Goal: Information Seeking & Learning: Learn about a topic

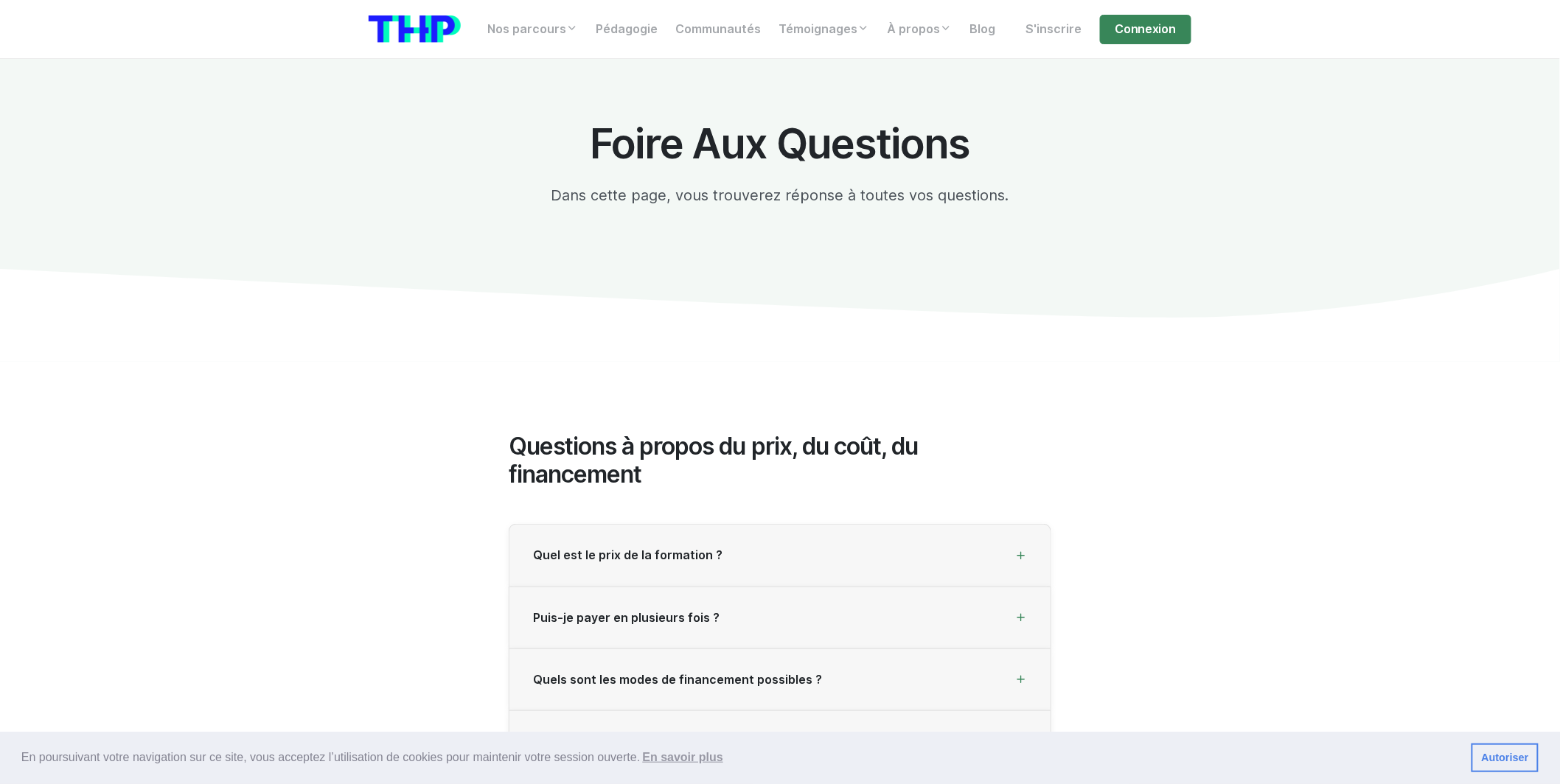
click at [592, 47] on nav "Nos parcours Tous nos parcours index Découvrez votre futur arbre de compétences…" at bounding box center [780, 29] width 1560 height 59
click at [592, 36] on link "Connexion" at bounding box center [1145, 29] width 92 height 29
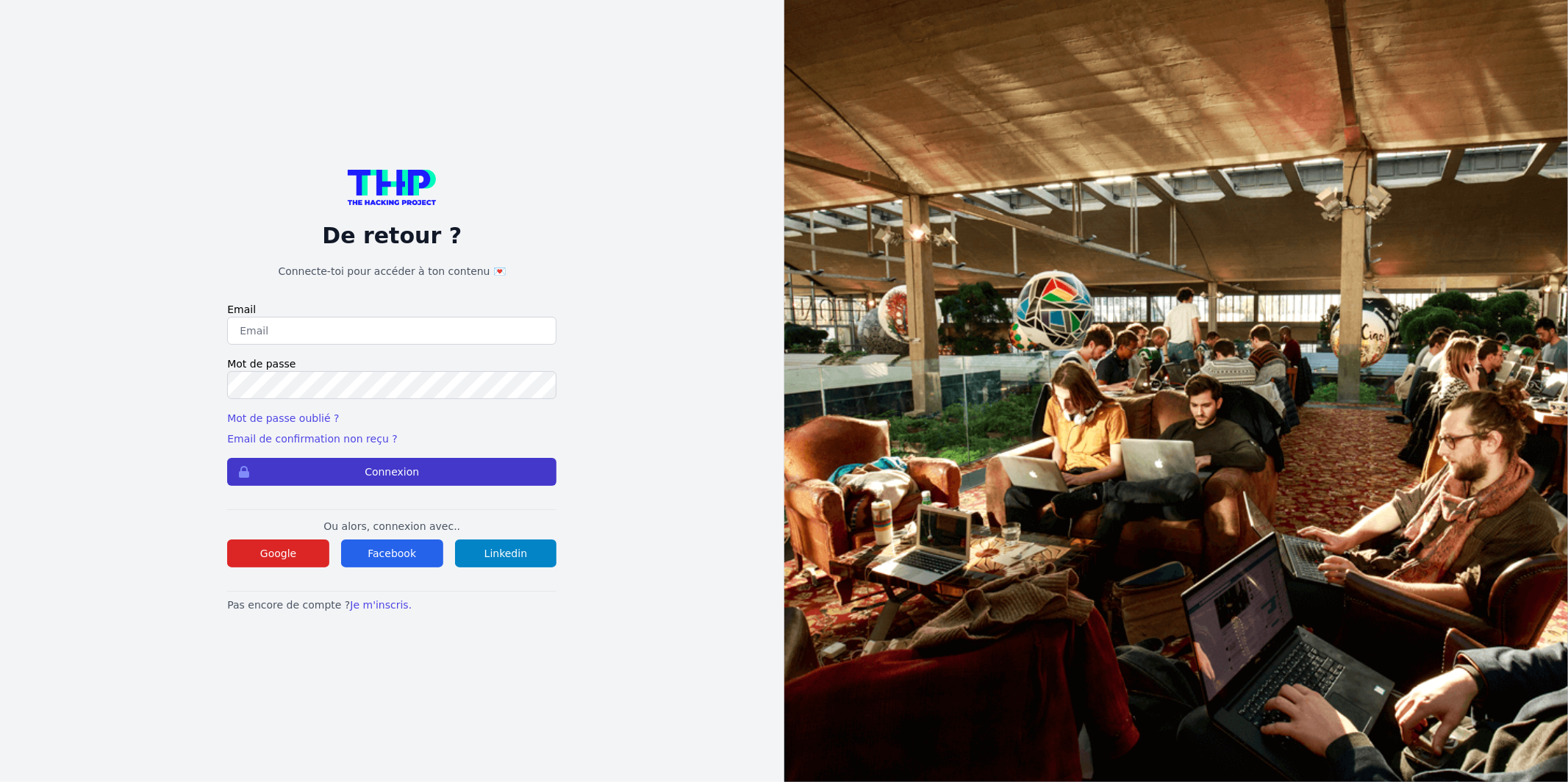
type input "[EMAIL_ADDRESS][DOMAIN_NAME]"
drag, startPoint x: 391, startPoint y: 461, endPoint x: 408, endPoint y: 456, distance: 17.7
click at [391, 461] on button "Connexion" at bounding box center [392, 472] width 329 height 28
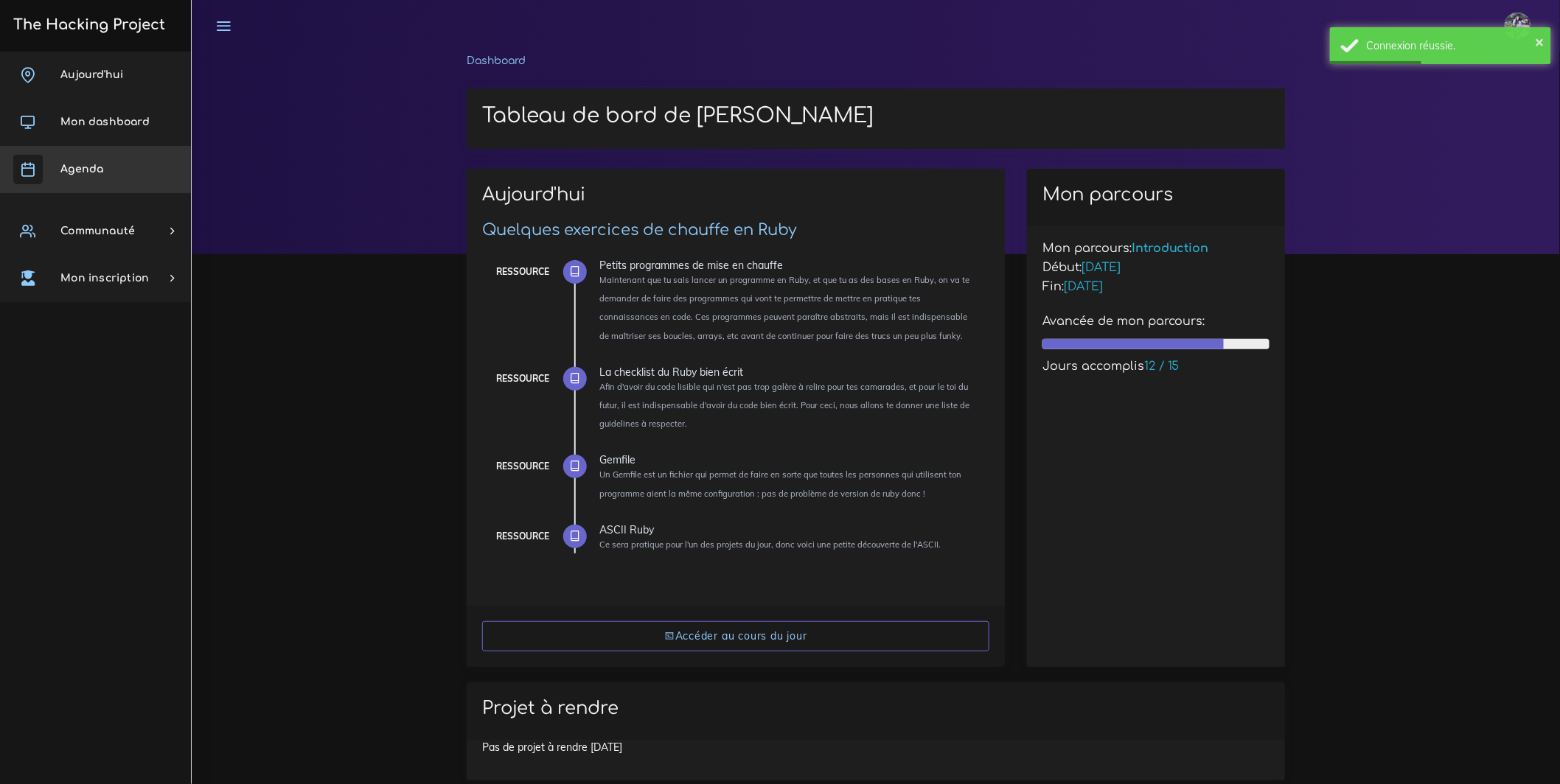
click at [115, 161] on link "Agenda" at bounding box center [96, 170] width 191 height 47
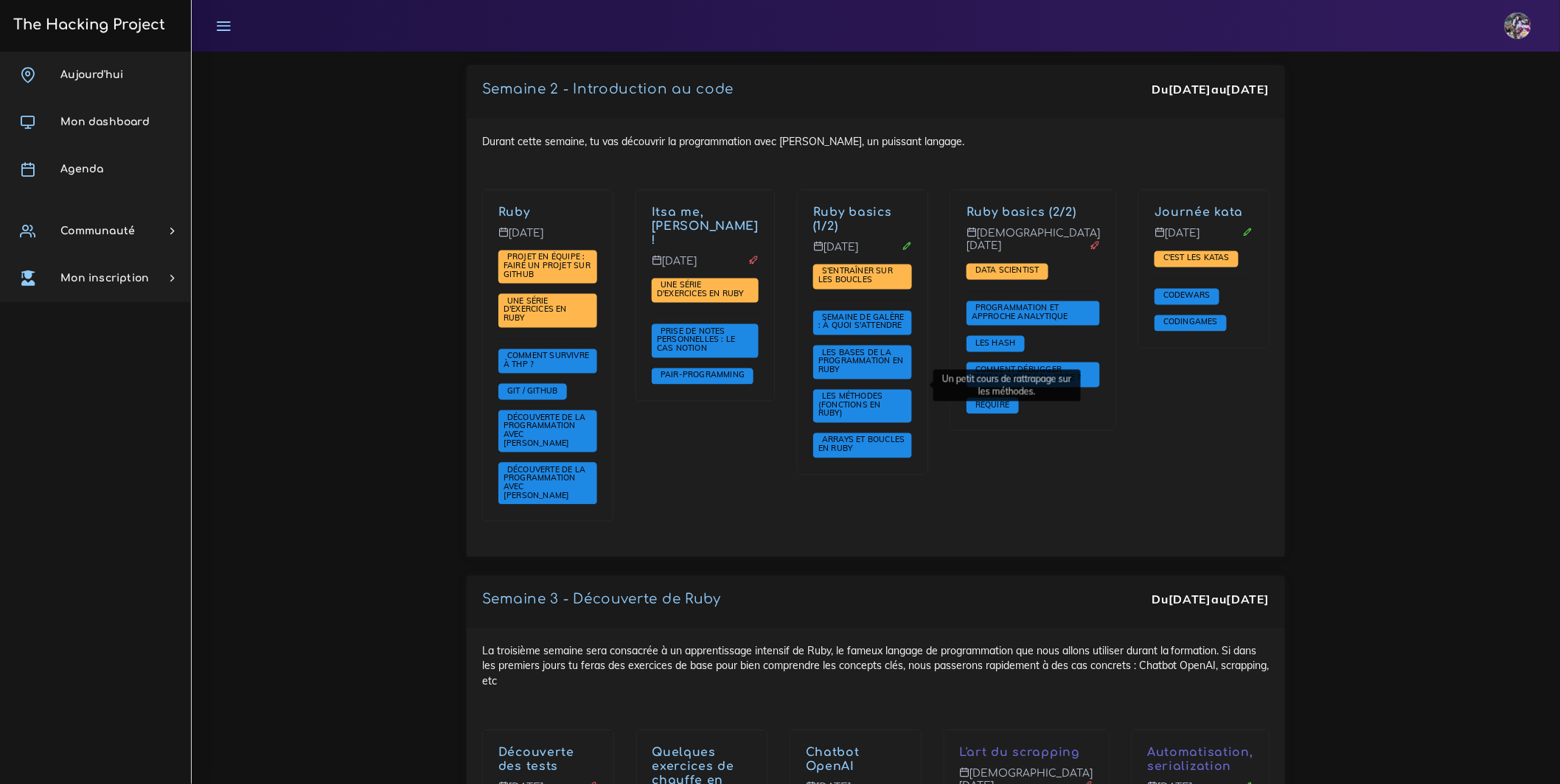
scroll to position [1252, 0]
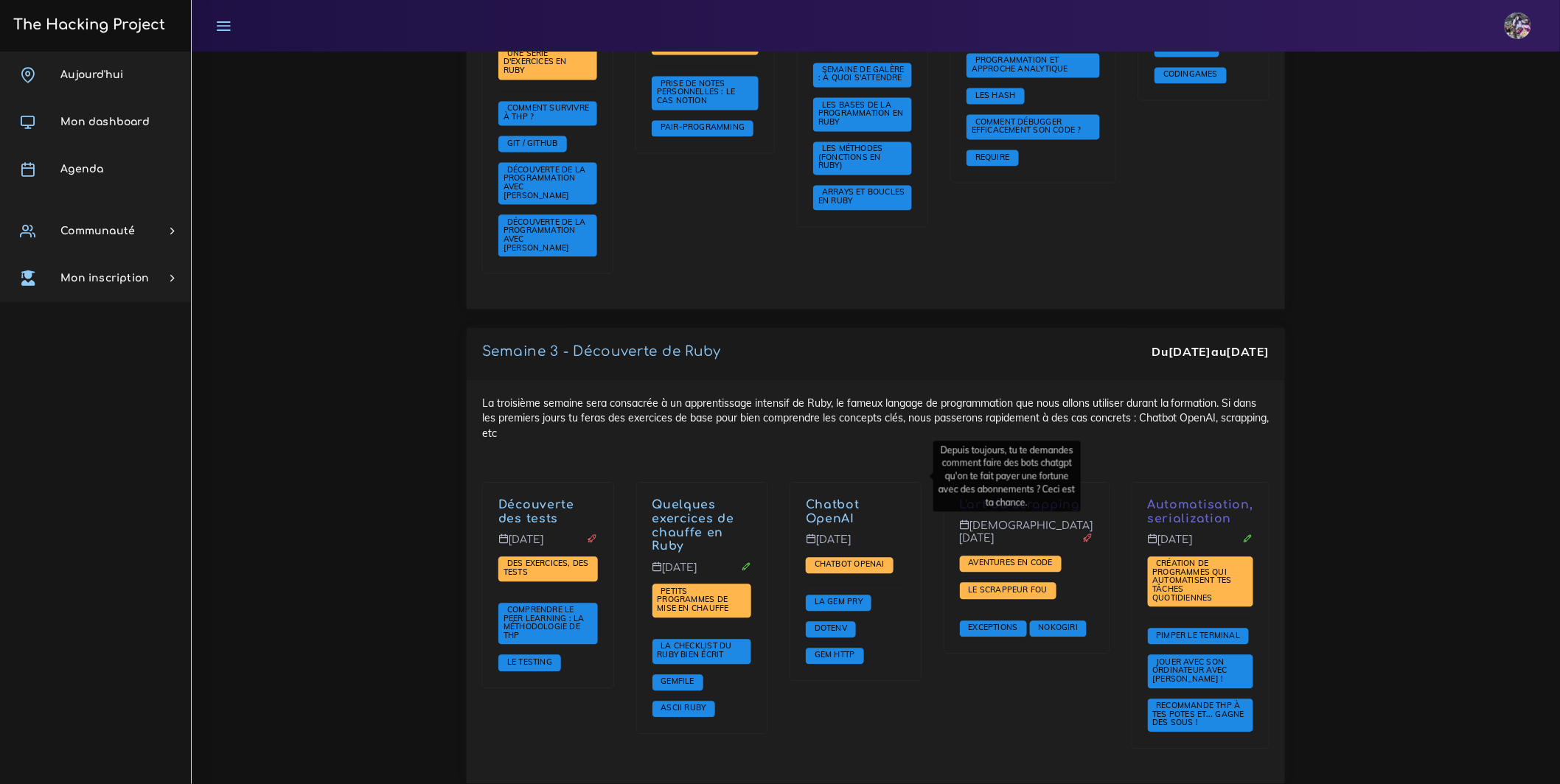
click at [828, 499] on link "Chatbot OpenAI" at bounding box center [833, 512] width 54 height 27
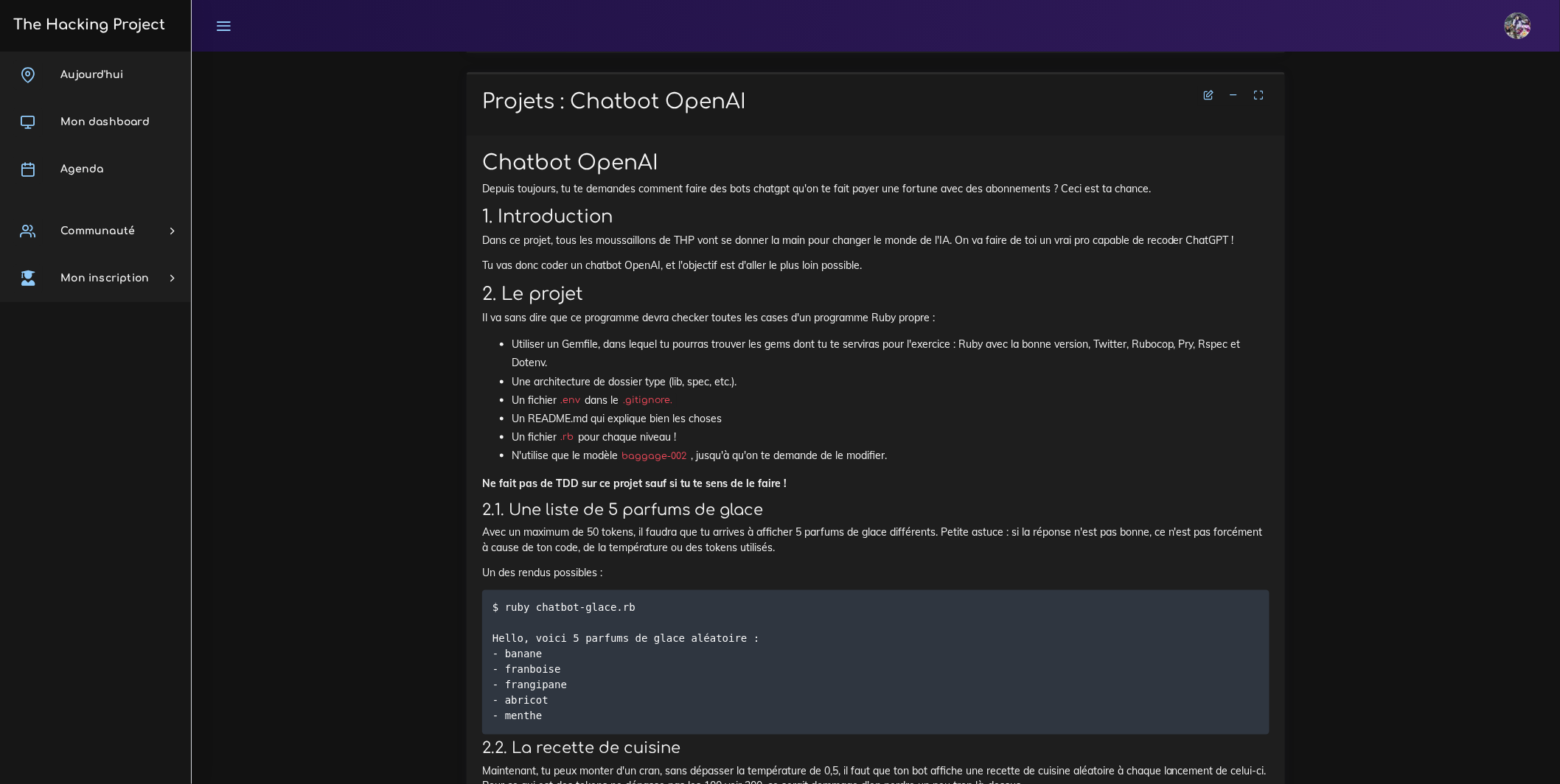
scroll to position [571, 0]
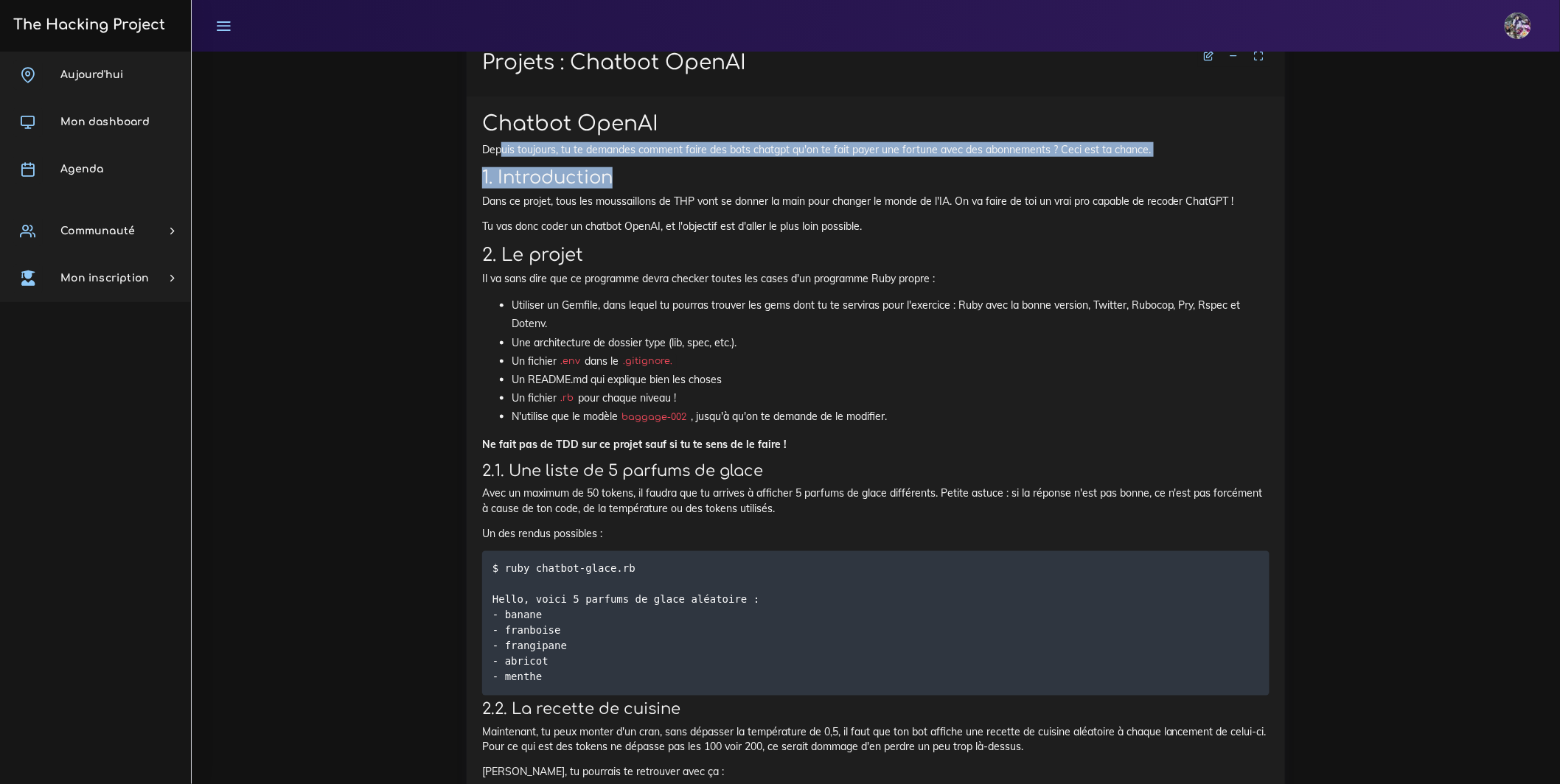
drag, startPoint x: 503, startPoint y: 155, endPoint x: 1024, endPoint y: 169, distance: 521.2
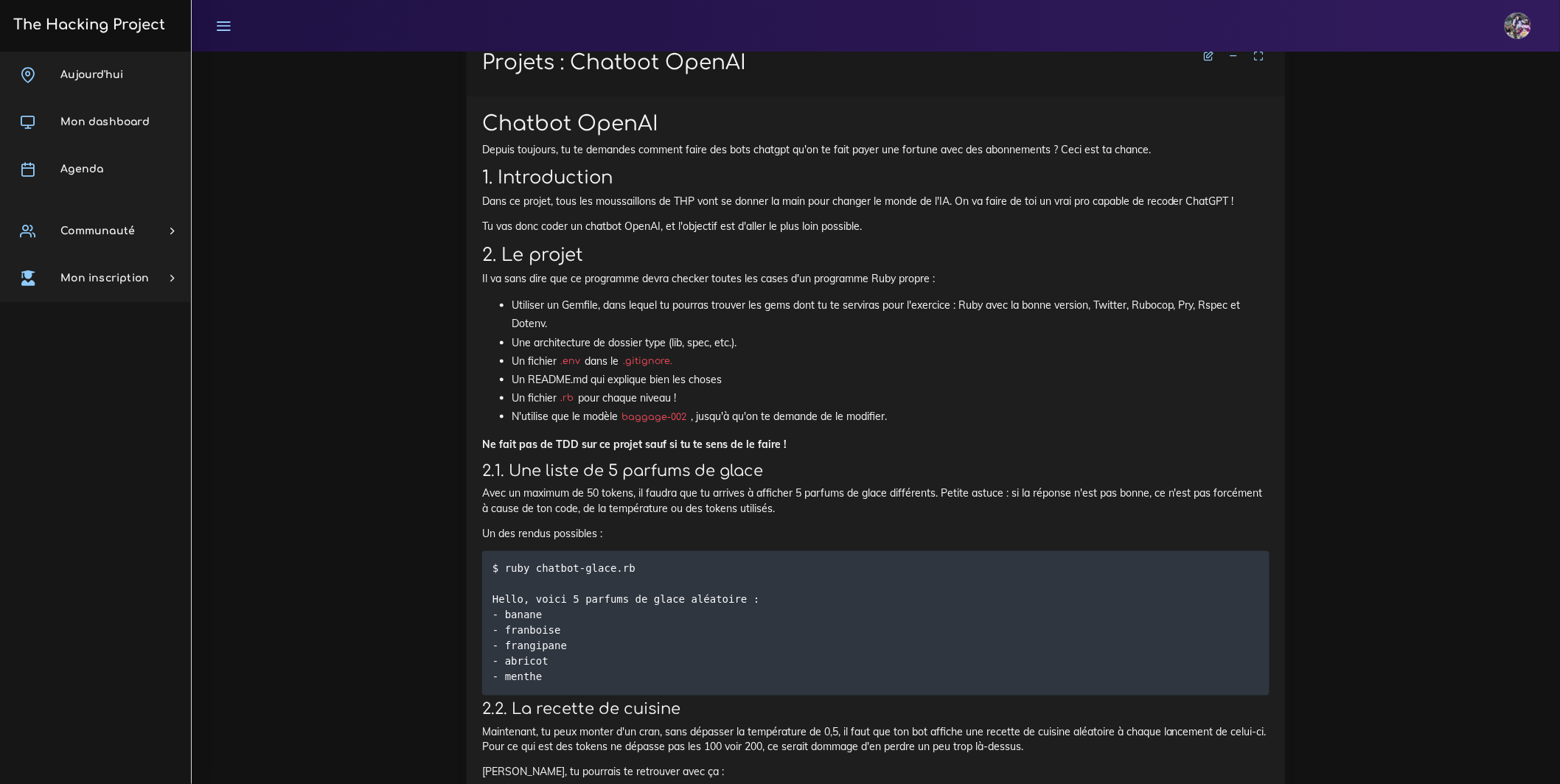
click at [1024, 169] on h2 "1. Introduction" at bounding box center [876, 178] width 787 height 21
click at [1024, 168] on h2 "1. Introduction" at bounding box center [876, 178] width 787 height 21
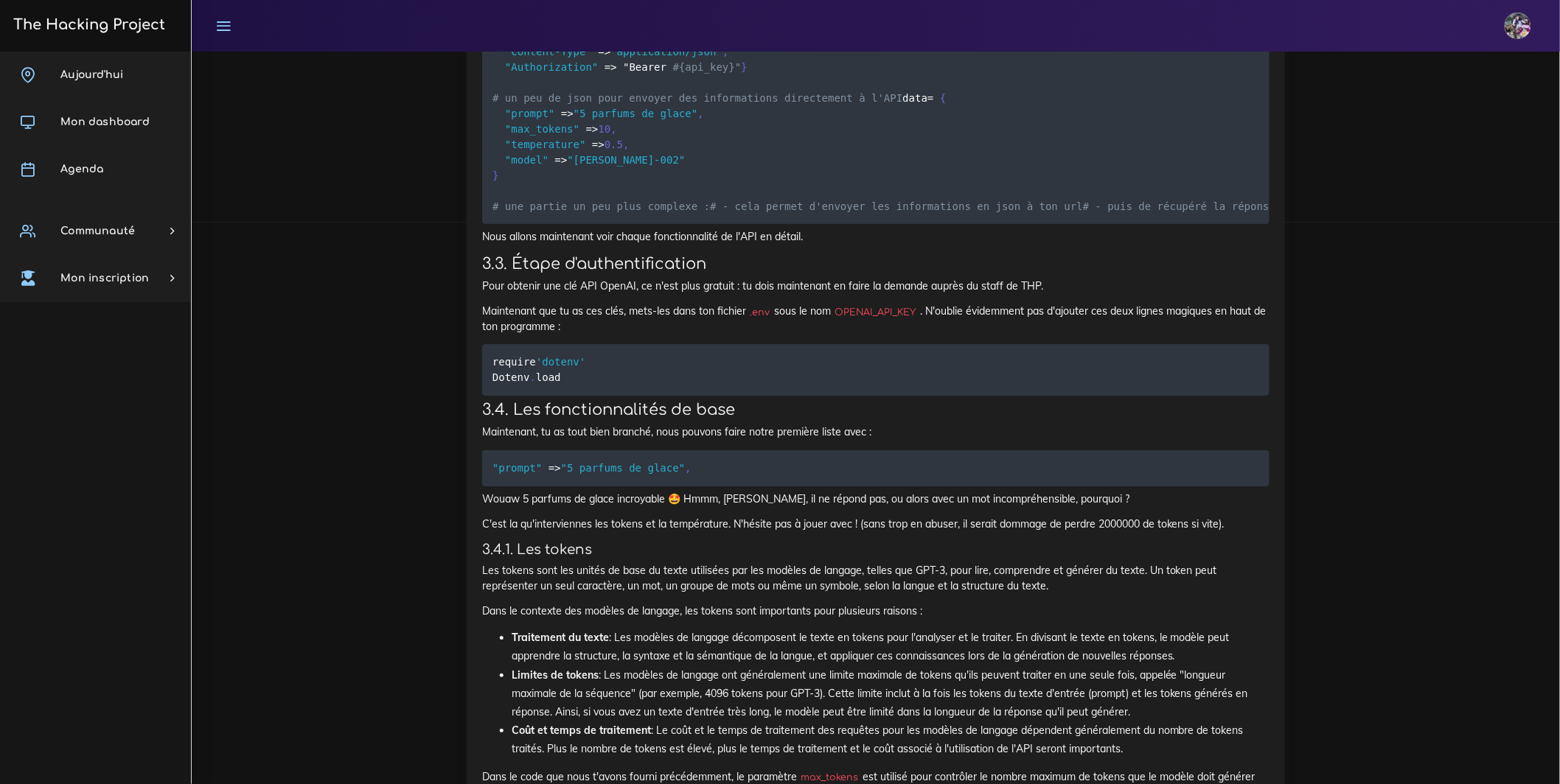
scroll to position [6662, 0]
